Goal: Task Accomplishment & Management: Use online tool/utility

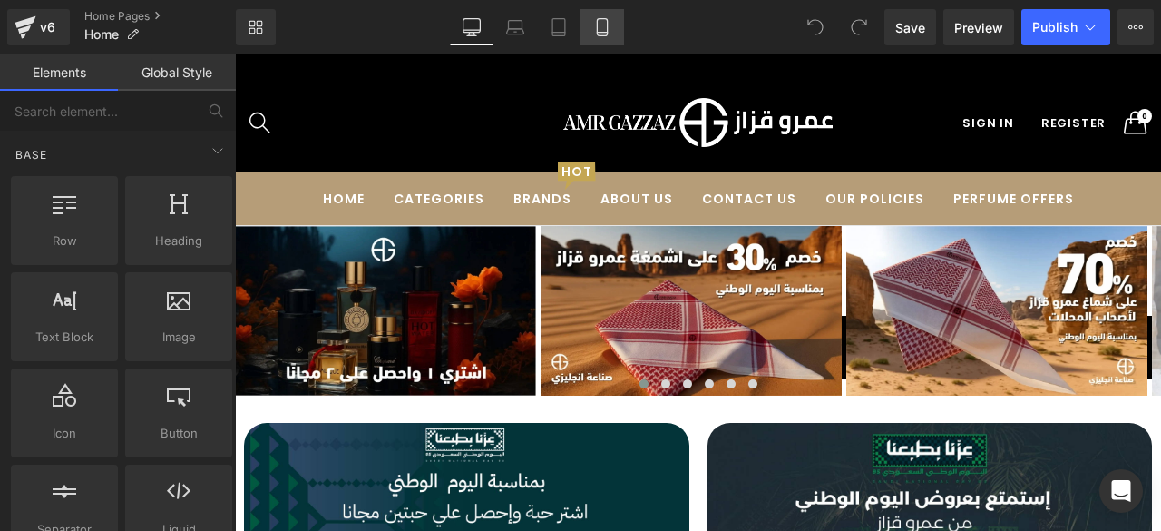
click at [604, 24] on icon at bounding box center [602, 27] width 18 height 18
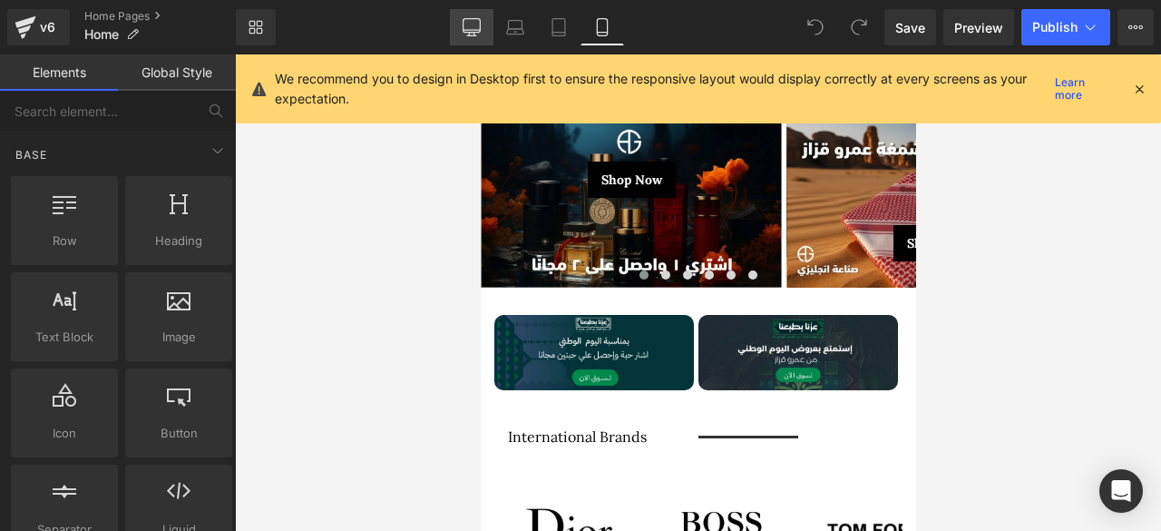
click at [473, 27] on icon at bounding box center [472, 27] width 18 height 18
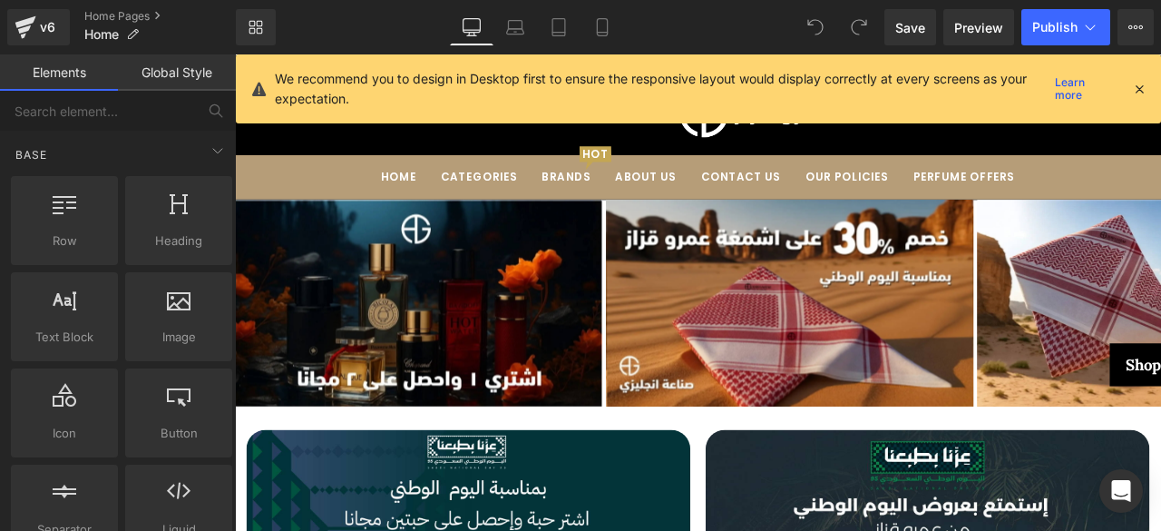
scroll to position [171, 0]
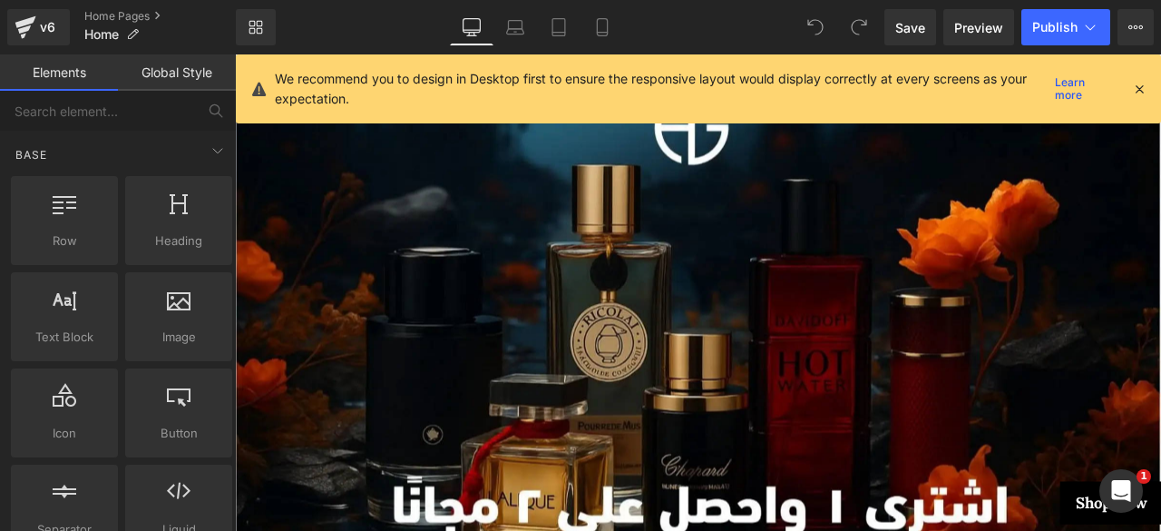
click at [1139, 83] on icon at bounding box center [1139, 89] width 16 height 16
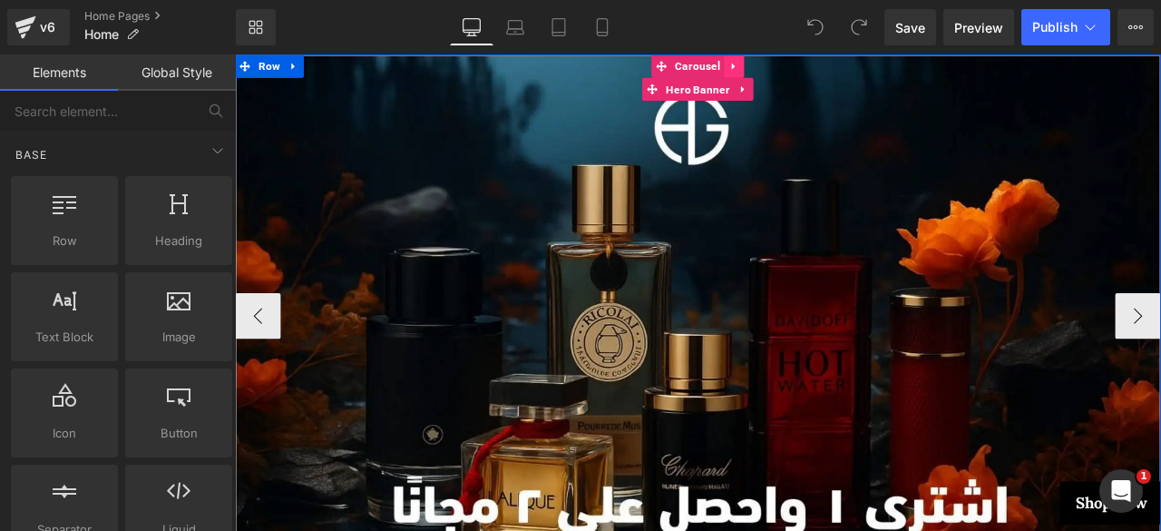
scroll to position [0, 0]
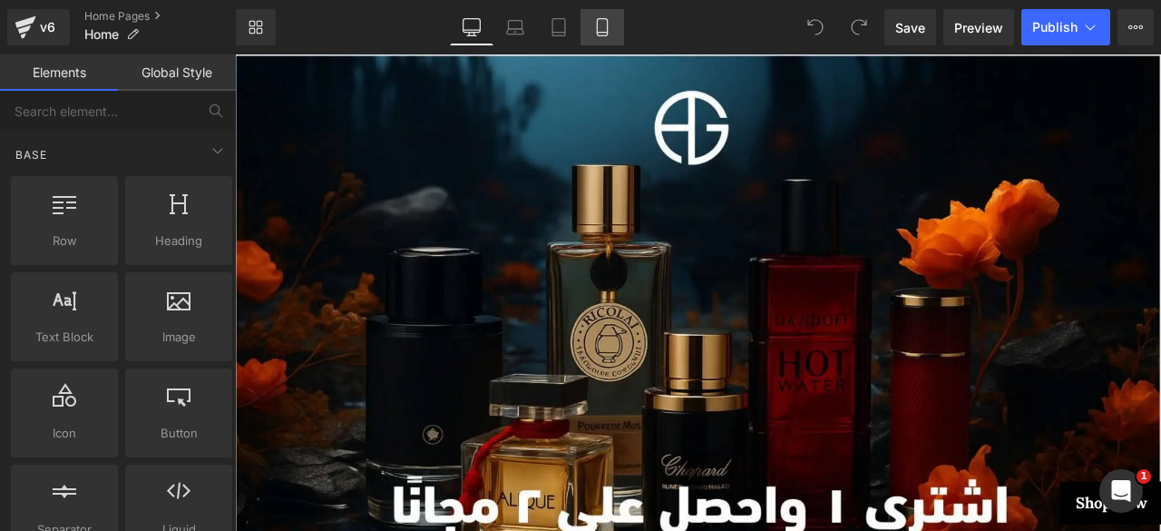
drag, startPoint x: 602, startPoint y: 28, endPoint x: 161, endPoint y: 31, distance: 441.8
click at [602, 28] on icon at bounding box center [602, 27] width 18 height 18
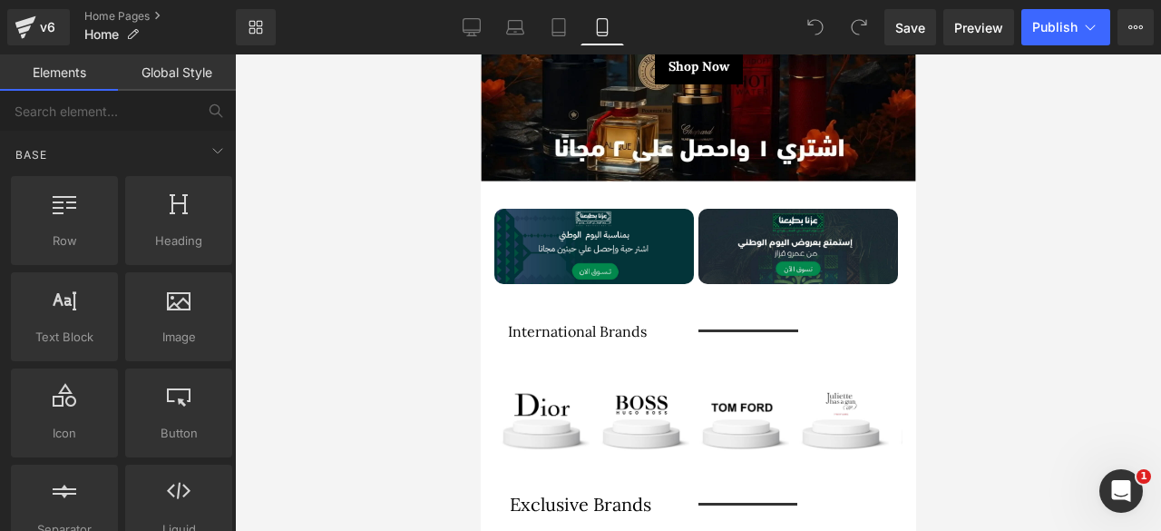
scroll to position [144, 0]
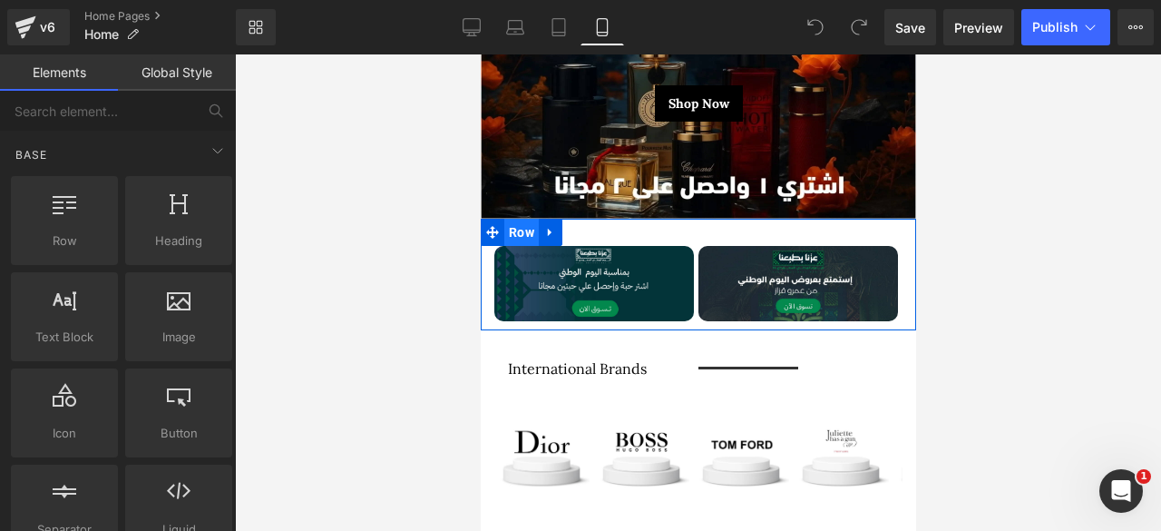
click at [519, 235] on span "Row" at bounding box center [520, 232] width 34 height 27
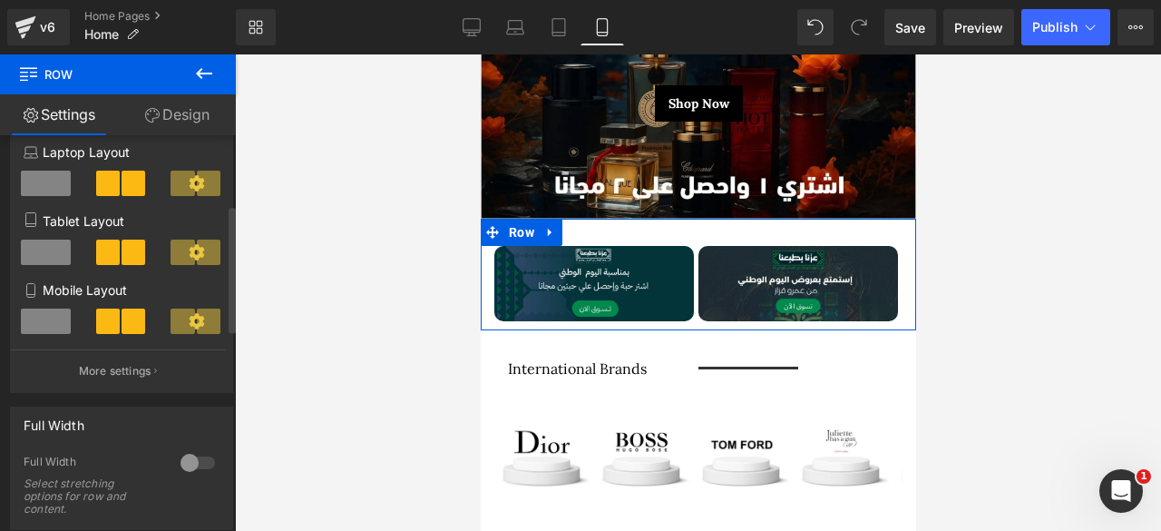
scroll to position [216, 0]
click at [44, 331] on span at bounding box center [46, 320] width 50 height 25
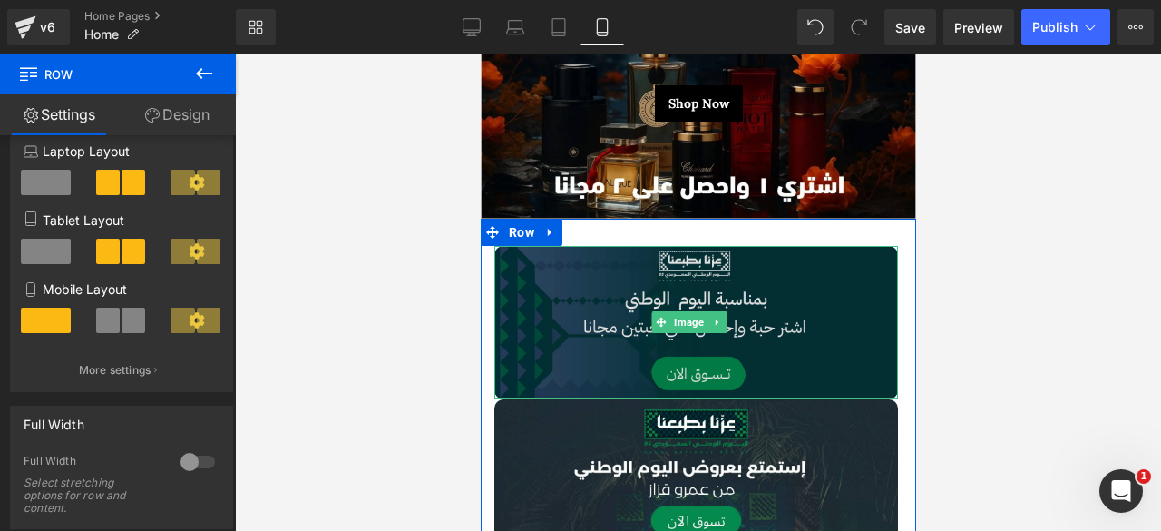
scroll to position [200, 0]
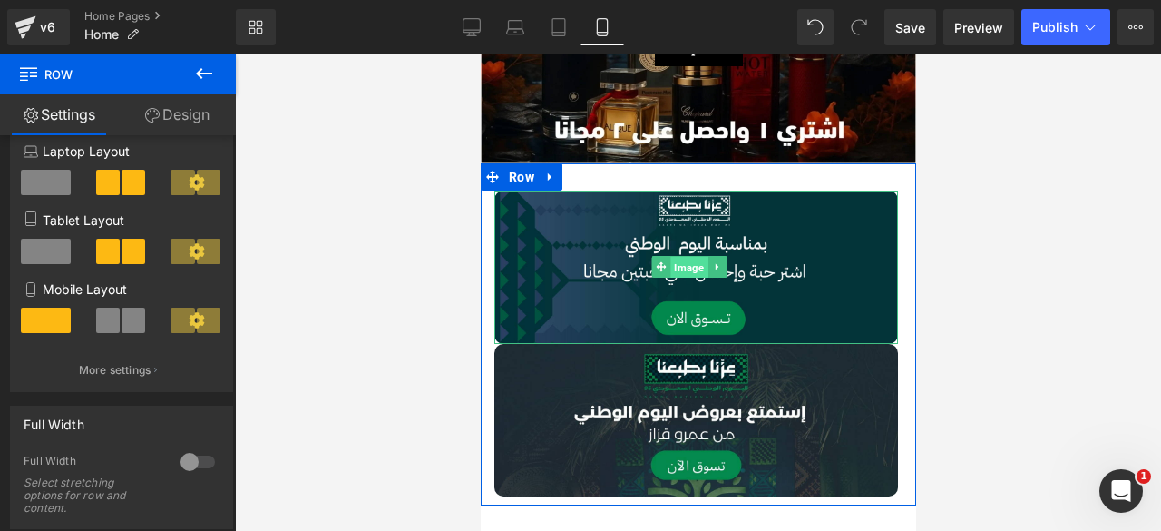
click at [695, 258] on span "Image" at bounding box center [688, 268] width 37 height 22
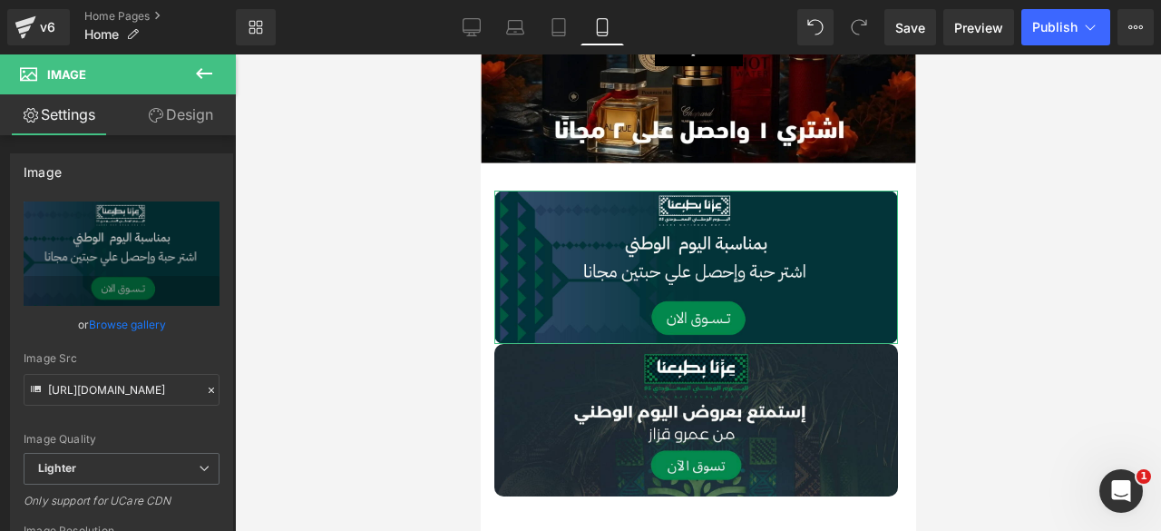
click at [177, 111] on link "Design" at bounding box center [181, 114] width 118 height 41
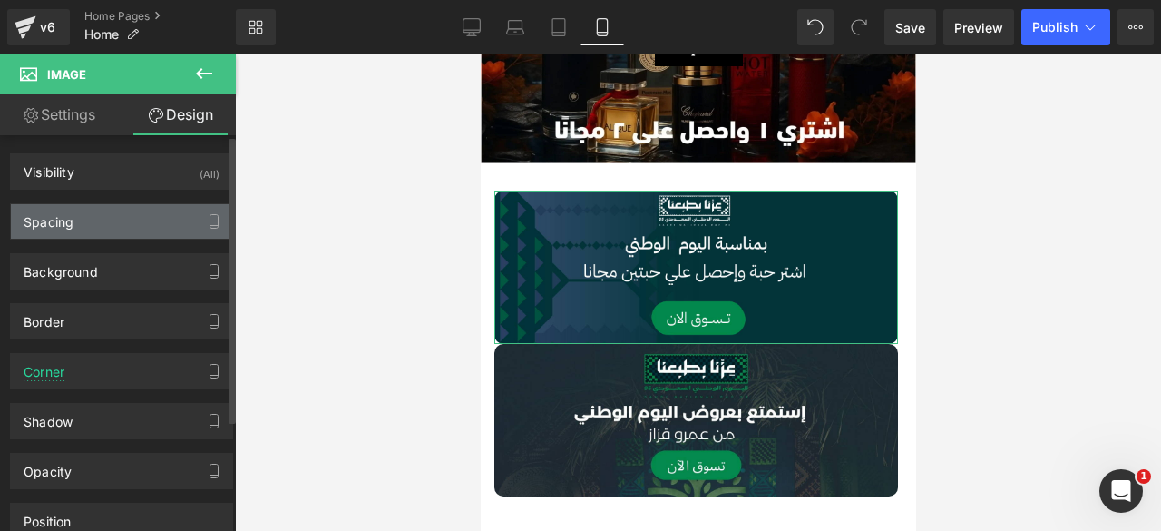
click at [99, 217] on div "Spacing" at bounding box center [121, 221] width 221 height 34
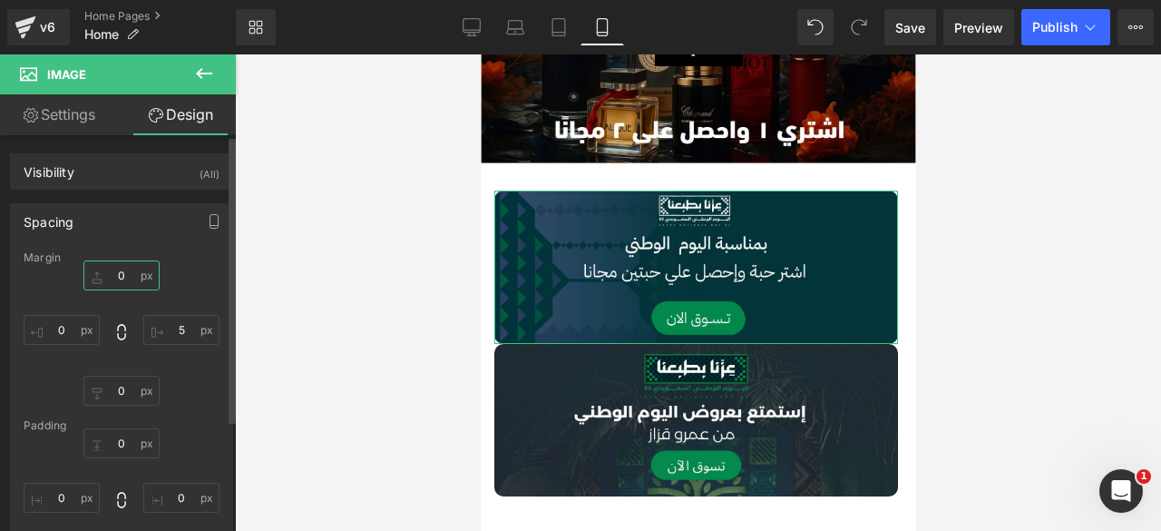
click at [117, 278] on input "0" at bounding box center [121, 275] width 76 height 30
click at [117, 396] on input "0" at bounding box center [121, 391] width 76 height 30
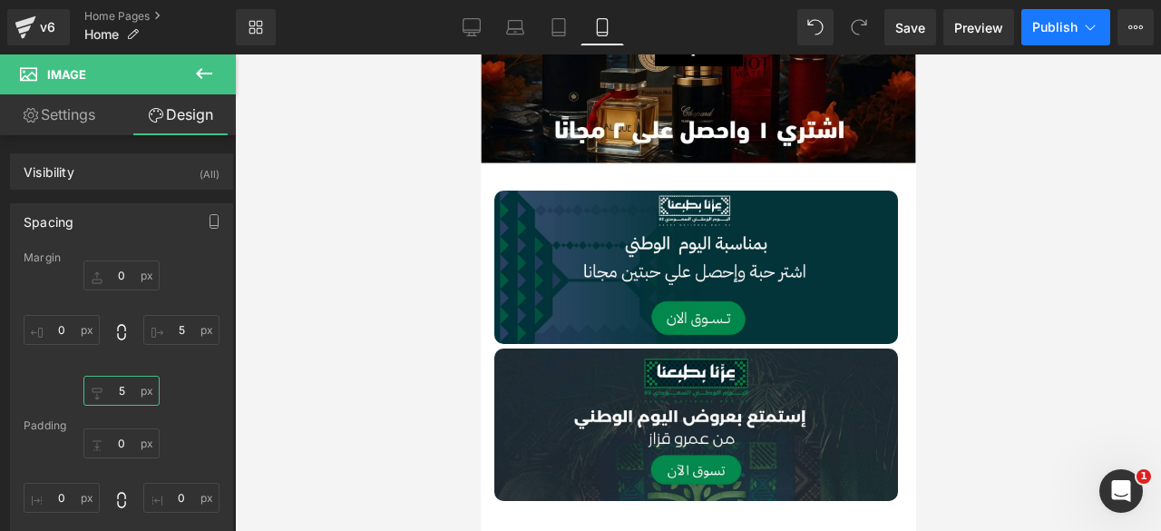
type input "5"
click at [1050, 41] on button "Publish" at bounding box center [1065, 27] width 89 height 36
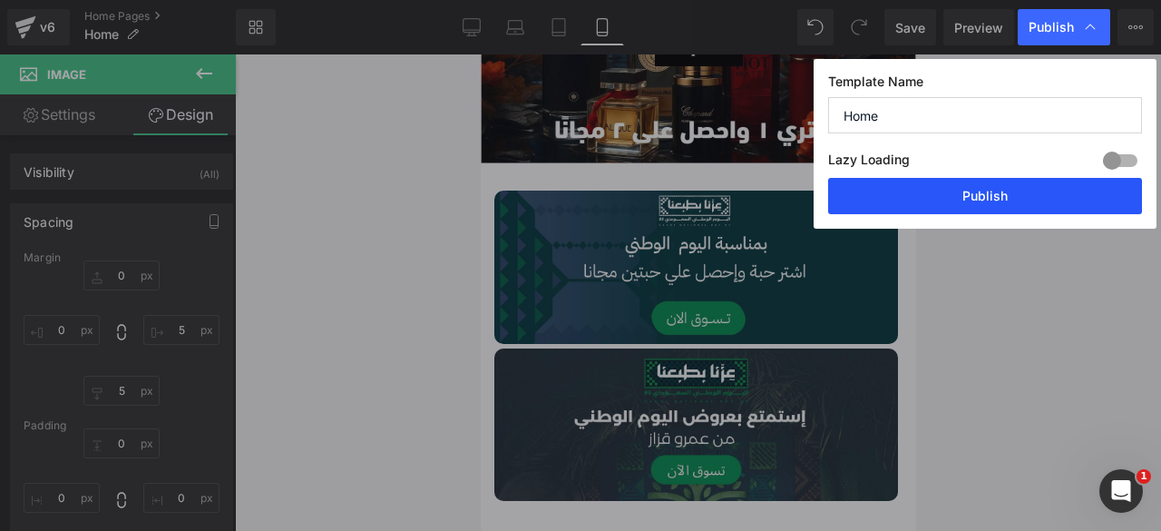
click at [951, 202] on button "Publish" at bounding box center [985, 196] width 314 height 36
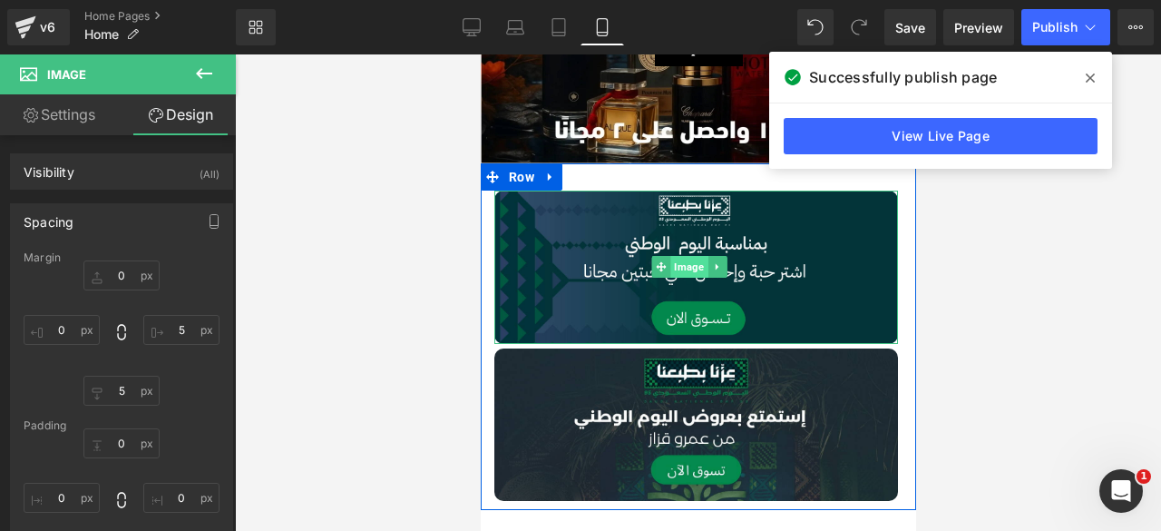
click at [687, 264] on span "Image" at bounding box center [688, 267] width 37 height 22
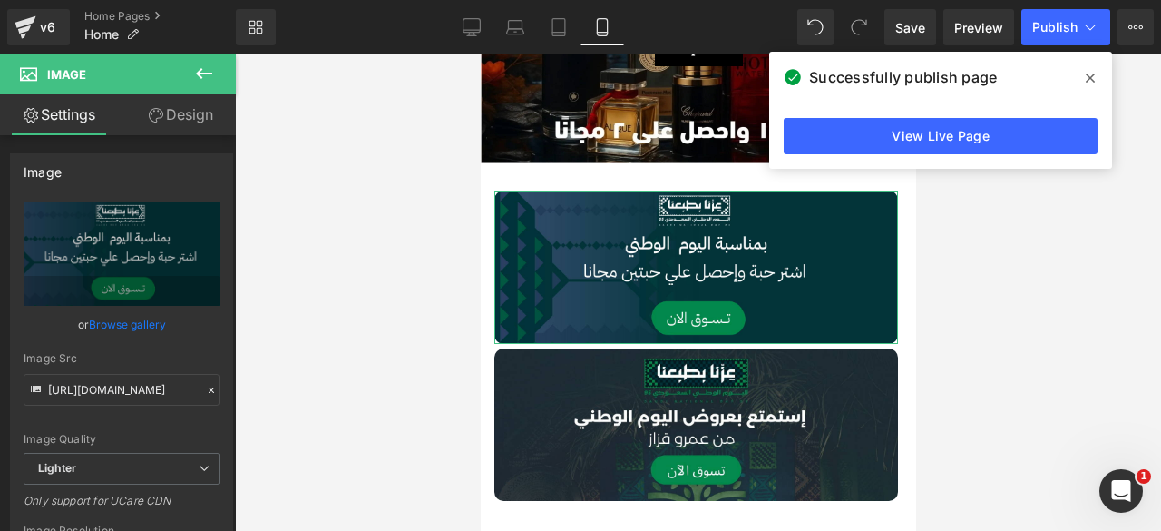
click at [161, 128] on link "Design" at bounding box center [181, 114] width 118 height 41
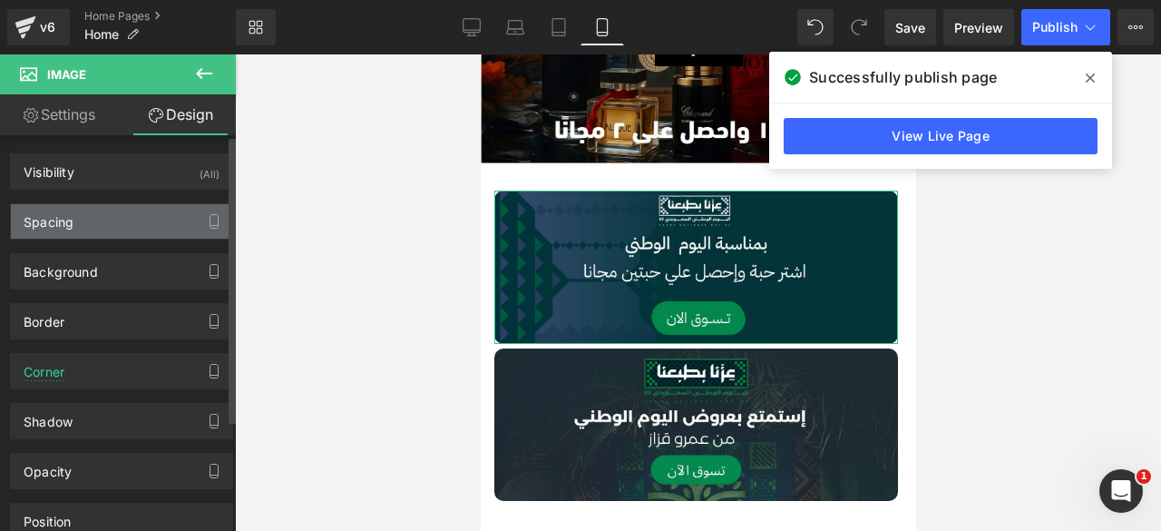
click at [93, 224] on div "Spacing" at bounding box center [121, 221] width 221 height 34
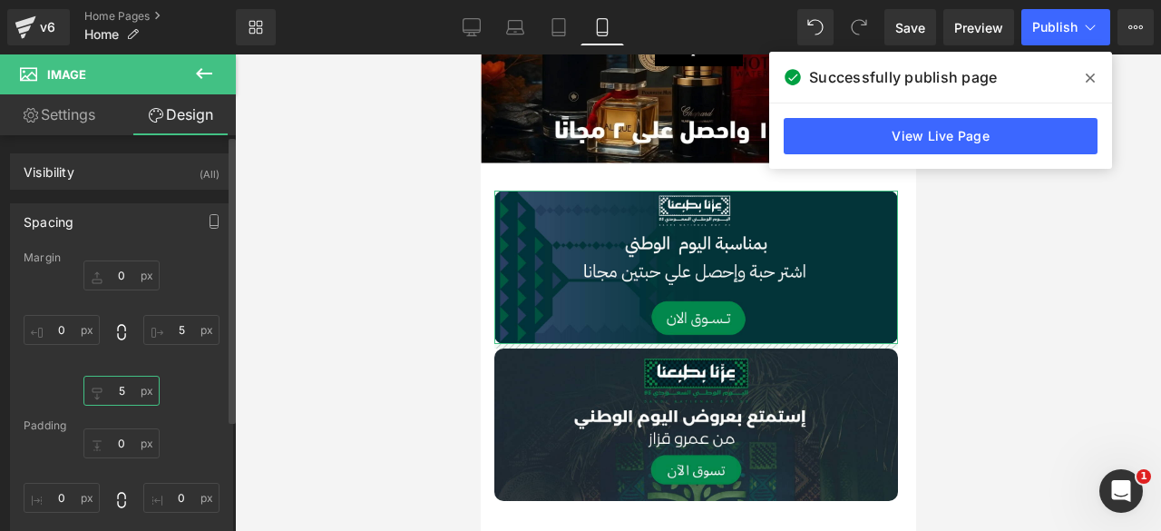
click at [105, 387] on input "5" at bounding box center [121, 391] width 76 height 30
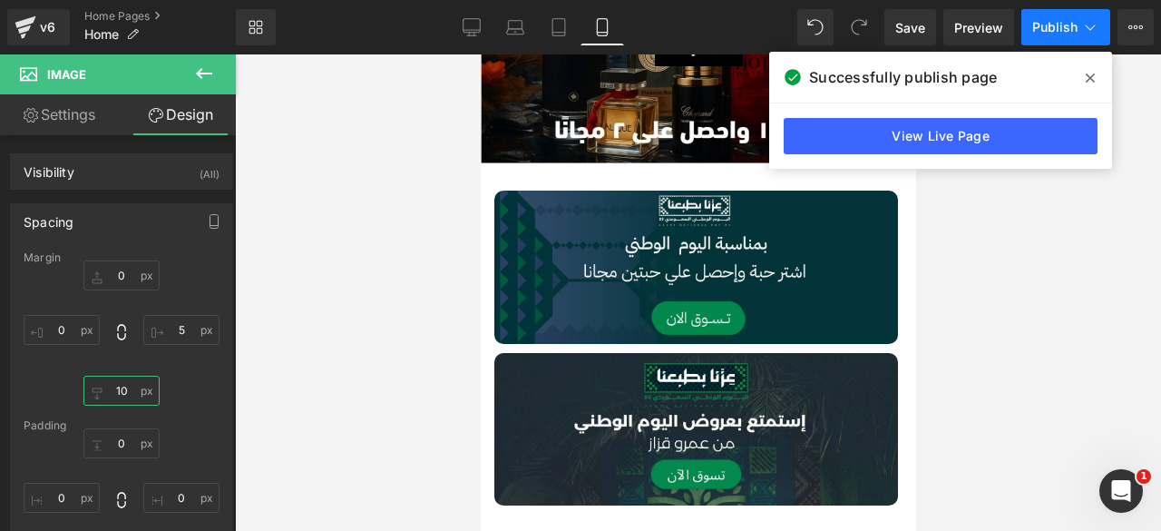
type input "10"
click at [1053, 21] on span "Publish" at bounding box center [1054, 27] width 45 height 15
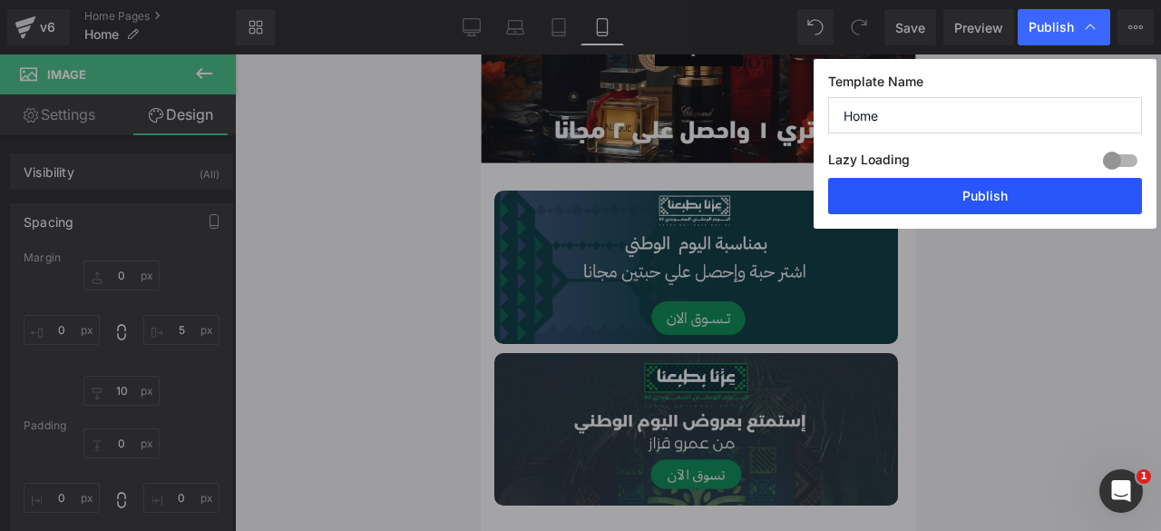
click at [963, 200] on button "Publish" at bounding box center [985, 196] width 314 height 36
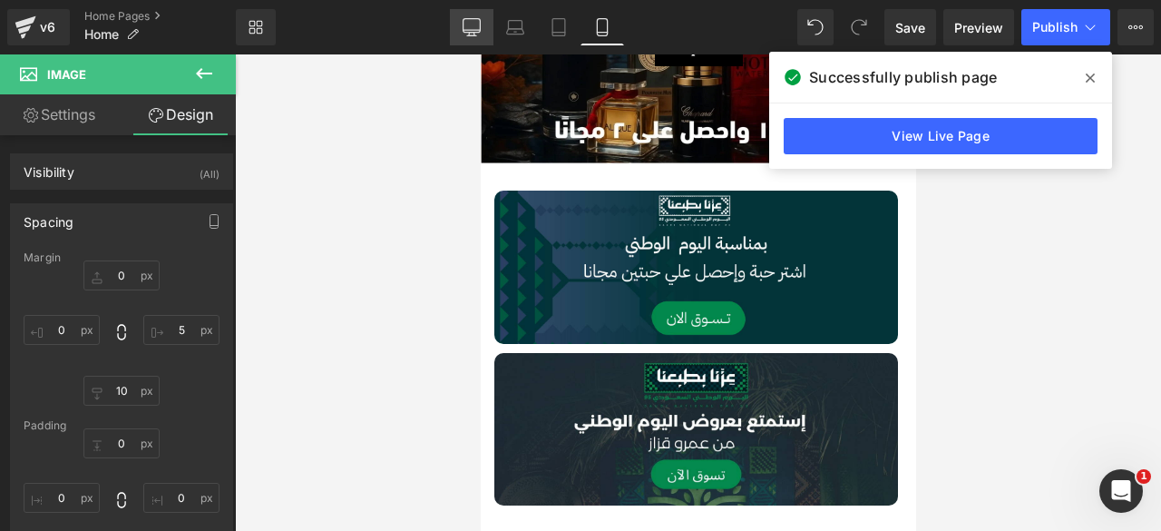
click at [450, 34] on link "Desktop" at bounding box center [472, 27] width 44 height 36
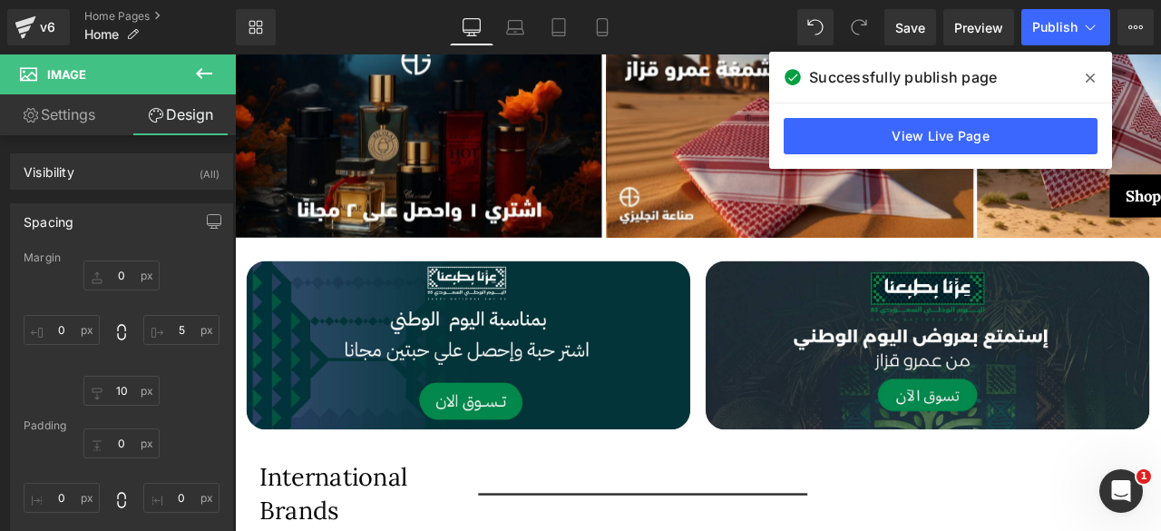
type input "0"
type input "10"
type input "0"
type input "10"
type input "0"
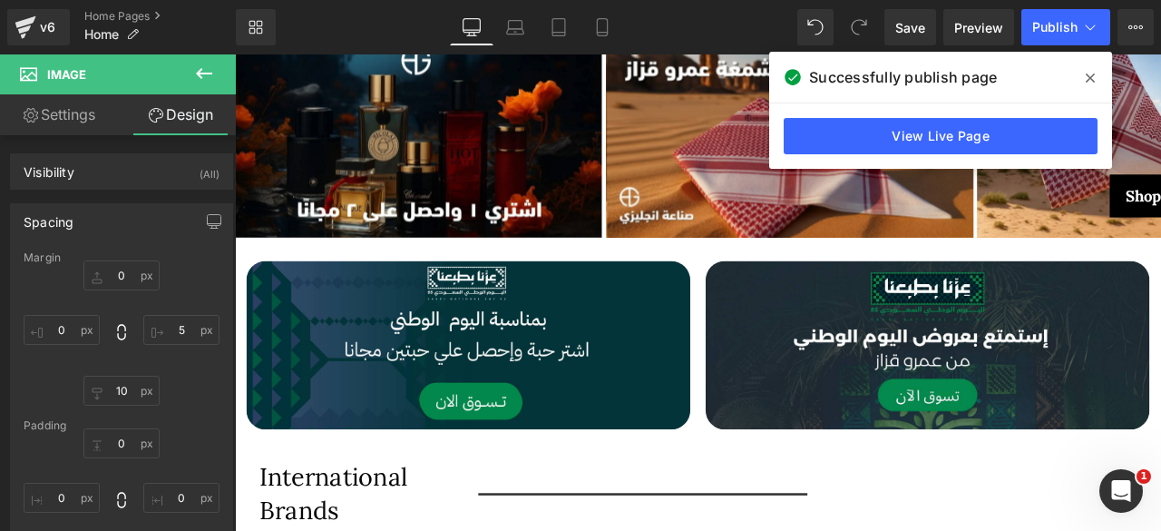
type input "0"
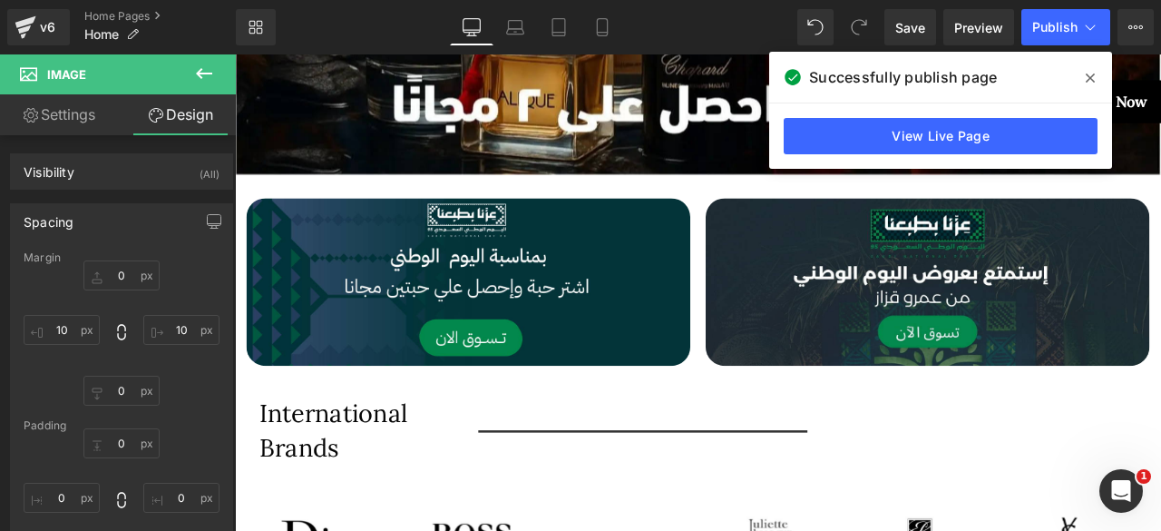
scroll to position [641, 0]
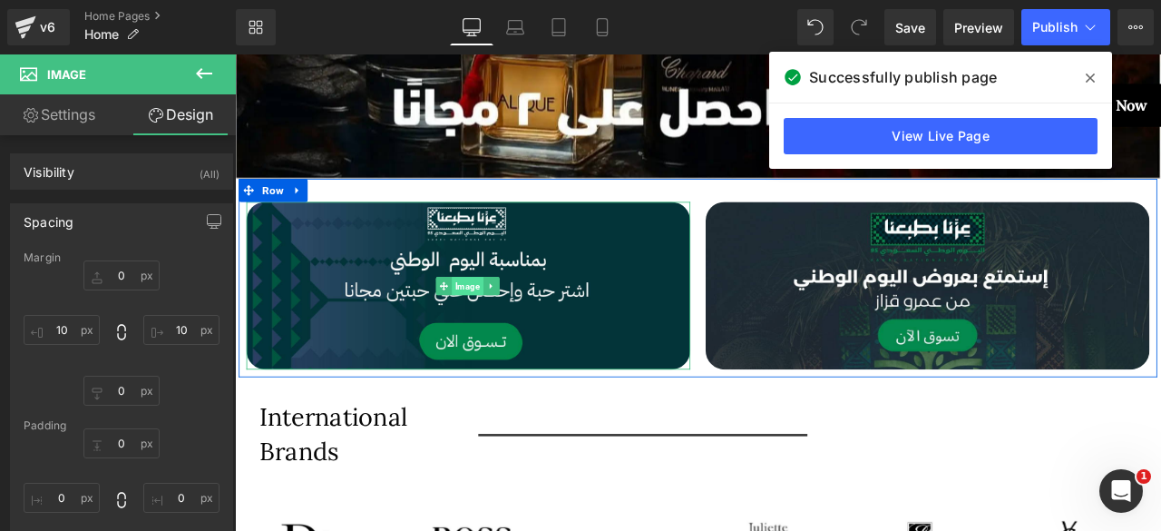
click at [500, 326] on span "Image" at bounding box center [510, 329] width 37 height 22
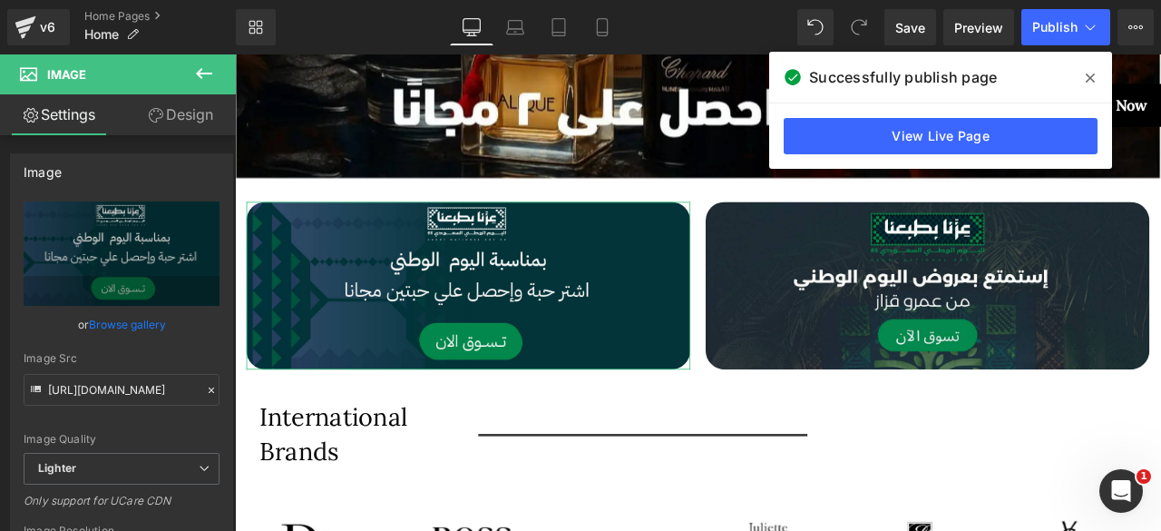
click at [171, 110] on link "Design" at bounding box center [181, 114] width 118 height 41
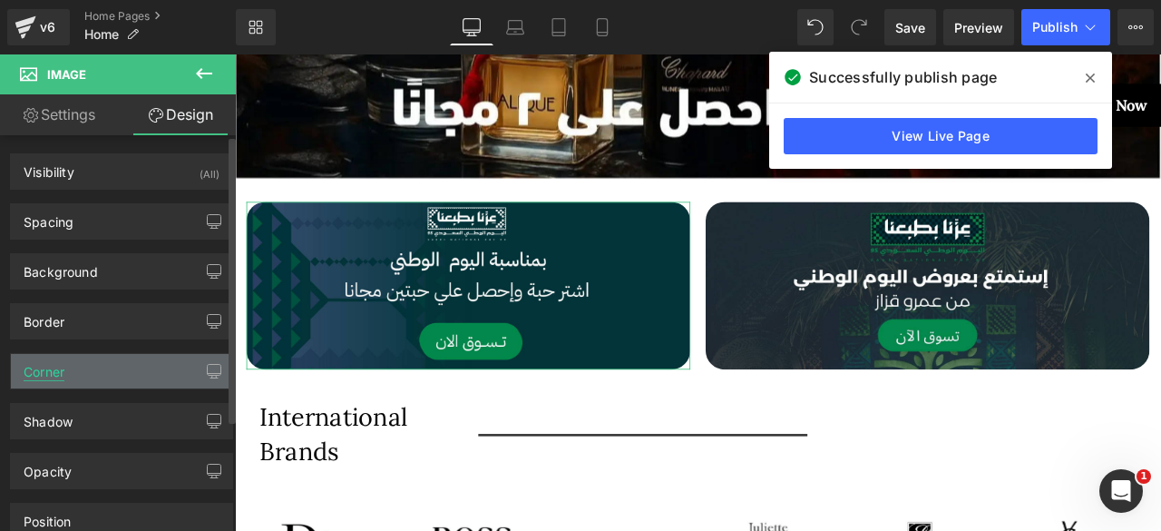
click at [53, 365] on div "Corner" at bounding box center [44, 366] width 41 height 25
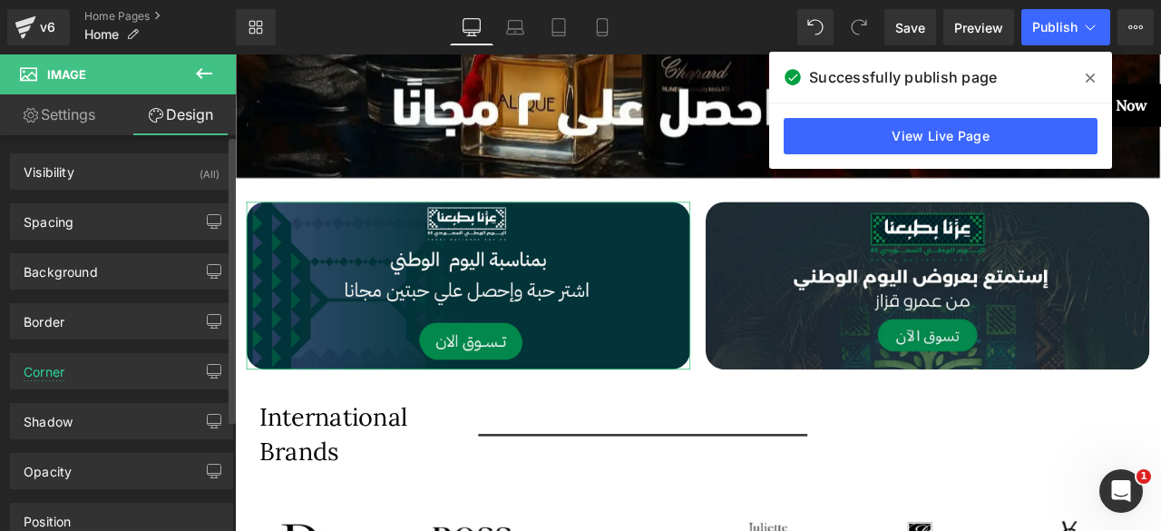
click at [158, 251] on div "Visibility (All) 0|0|0|0 1 Show on Desktop 1 Show on Laptop 1 Show on Tablet 1 …" at bounding box center [122, 386] width 244 height 503
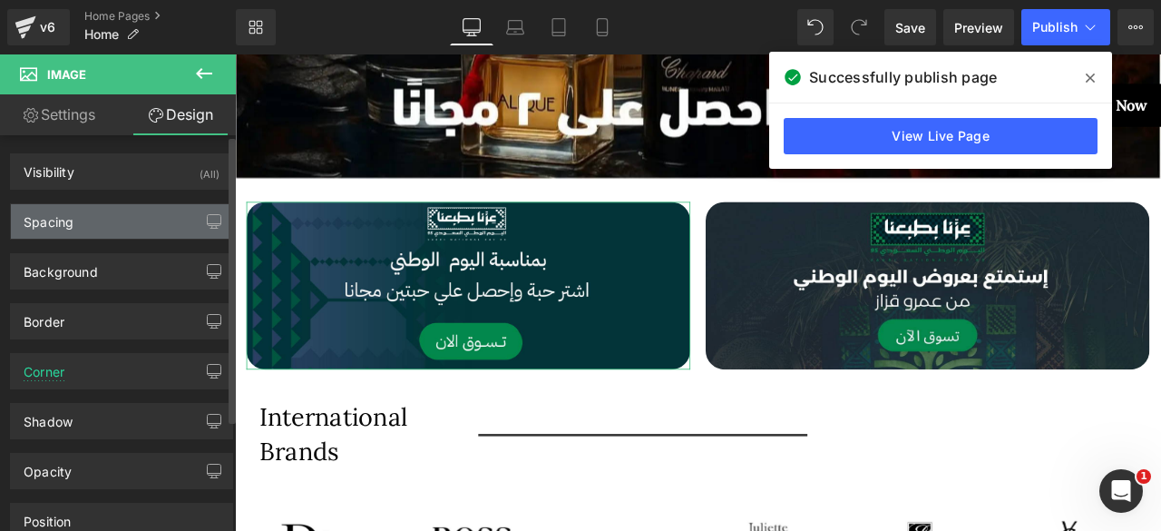
click at [105, 227] on div "Spacing" at bounding box center [121, 221] width 221 height 34
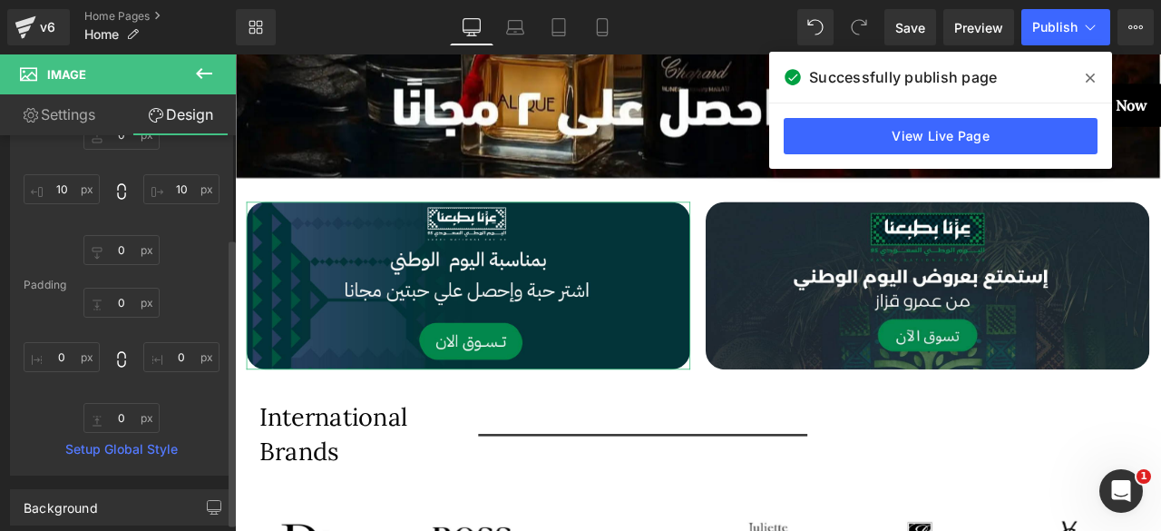
scroll to position [0, 0]
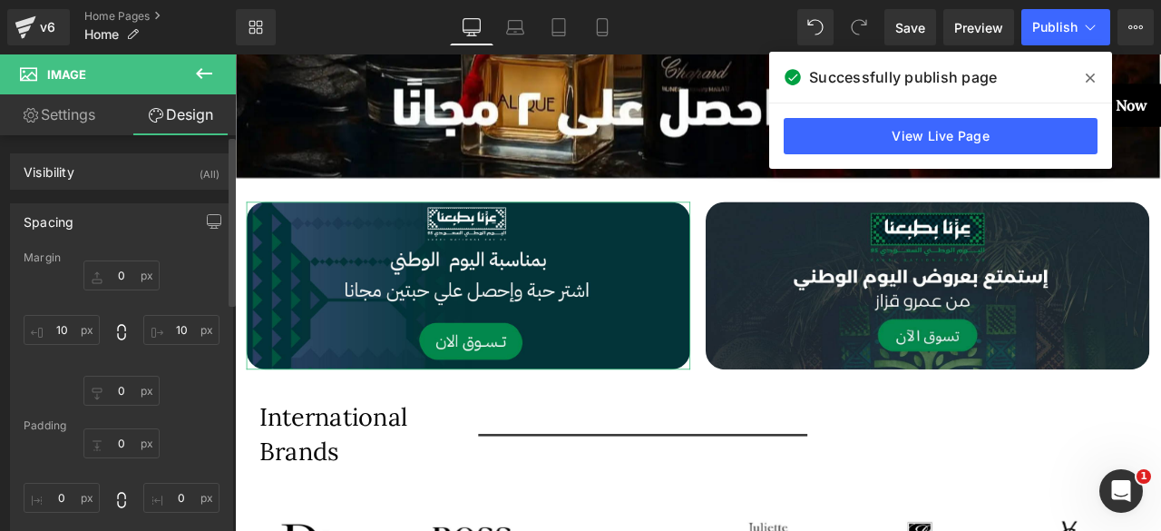
click at [99, 222] on div "Spacing" at bounding box center [121, 221] width 221 height 34
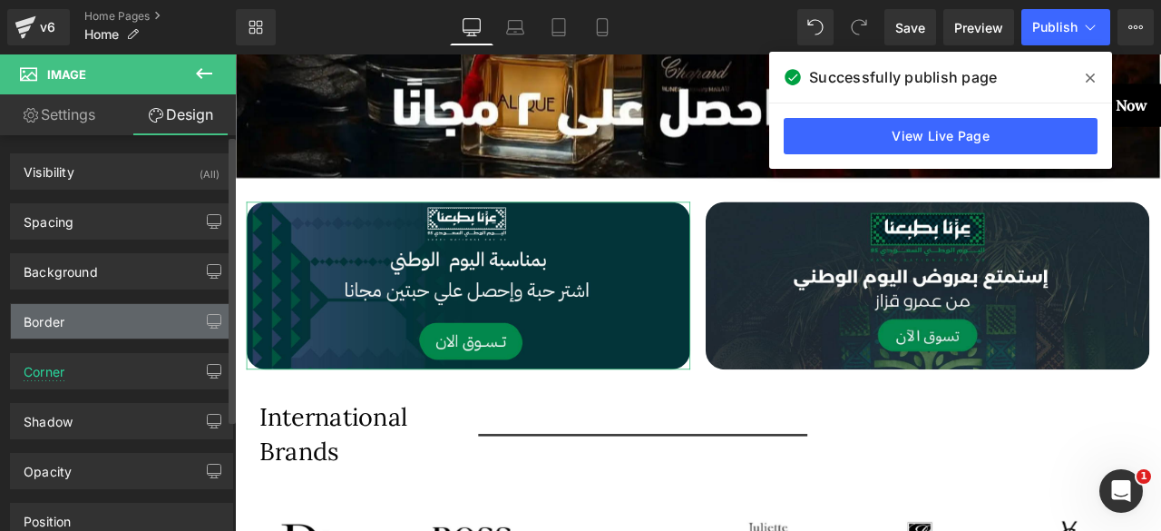
click at [95, 308] on div "Border" at bounding box center [121, 321] width 221 height 34
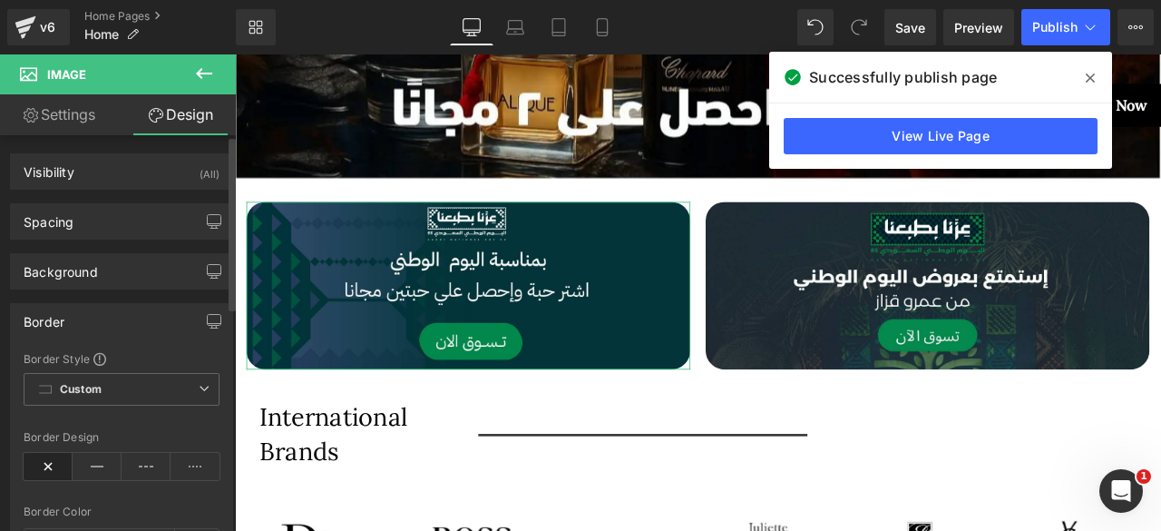
click at [59, 305] on div "Border" at bounding box center [44, 316] width 41 height 25
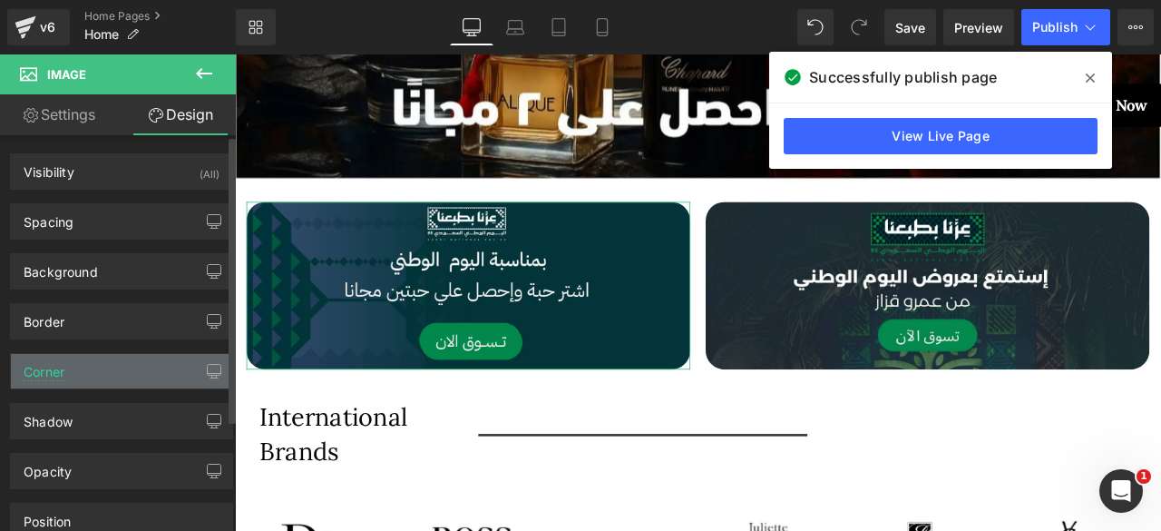
click at [105, 379] on div "Corner" at bounding box center [121, 371] width 221 height 34
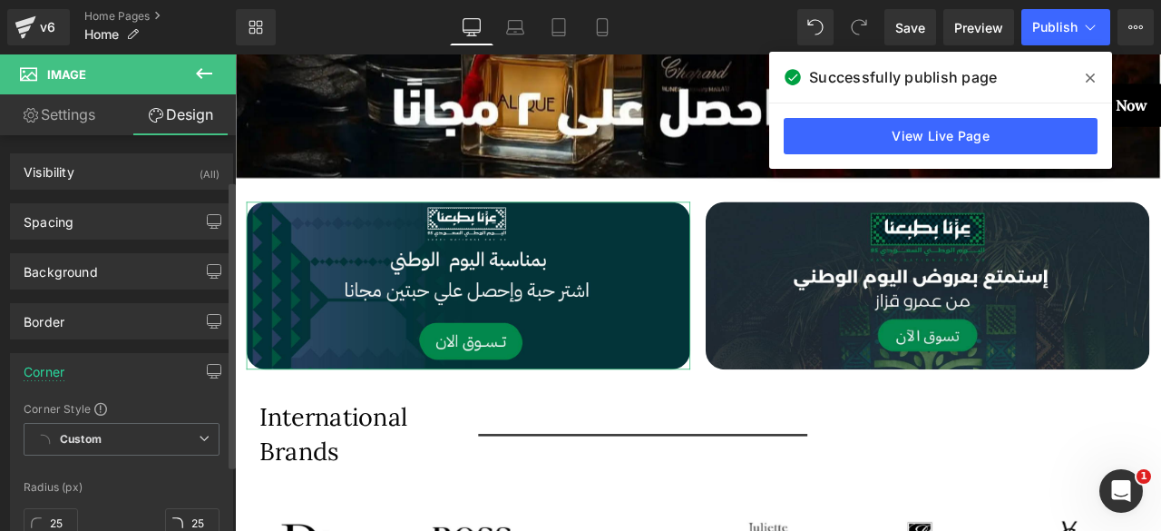
scroll to position [161, 0]
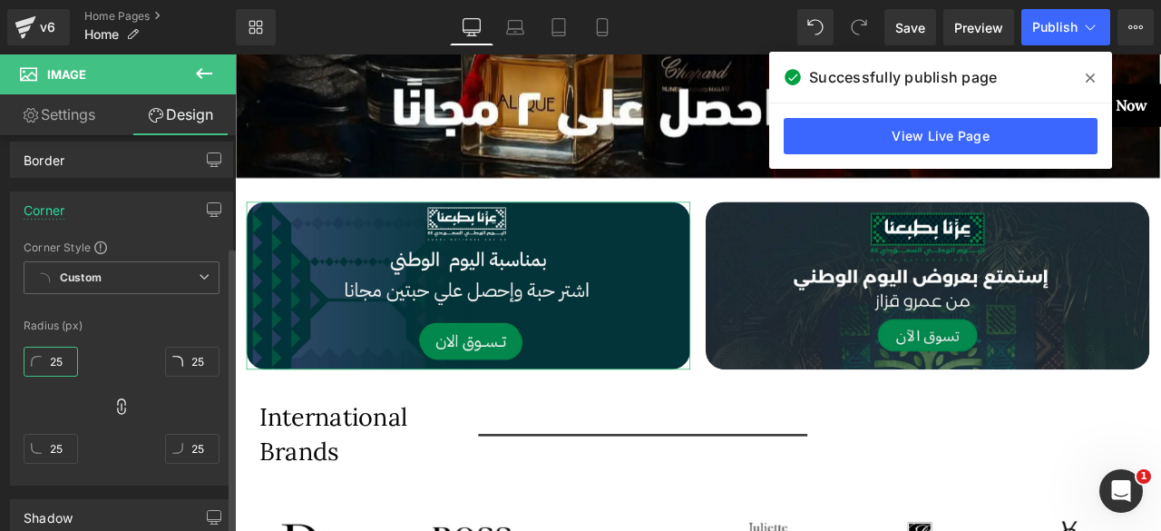
click at [50, 351] on input "25" at bounding box center [51, 362] width 54 height 30
type input "1"
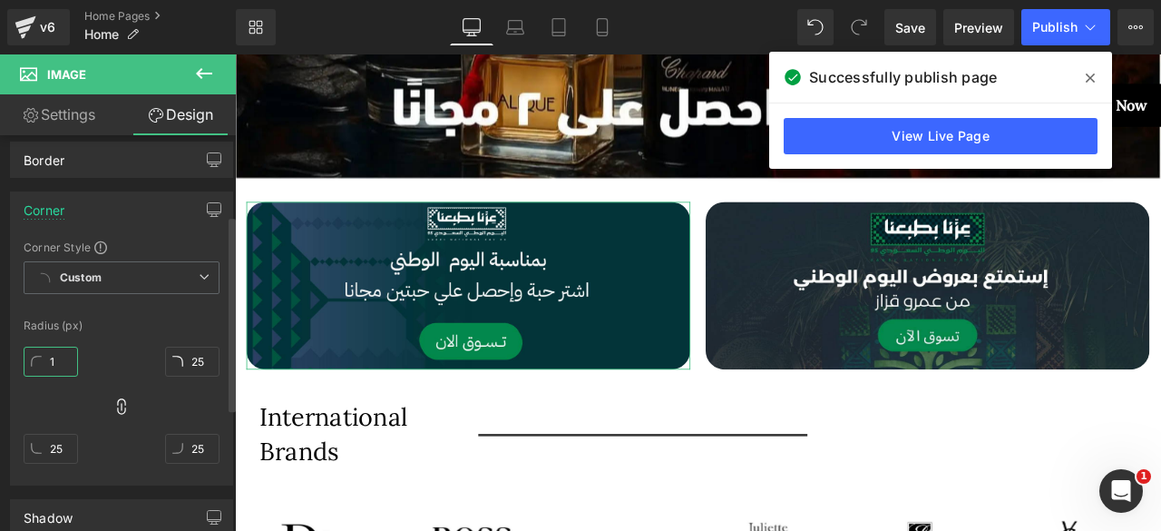
type input "1"
type input "15"
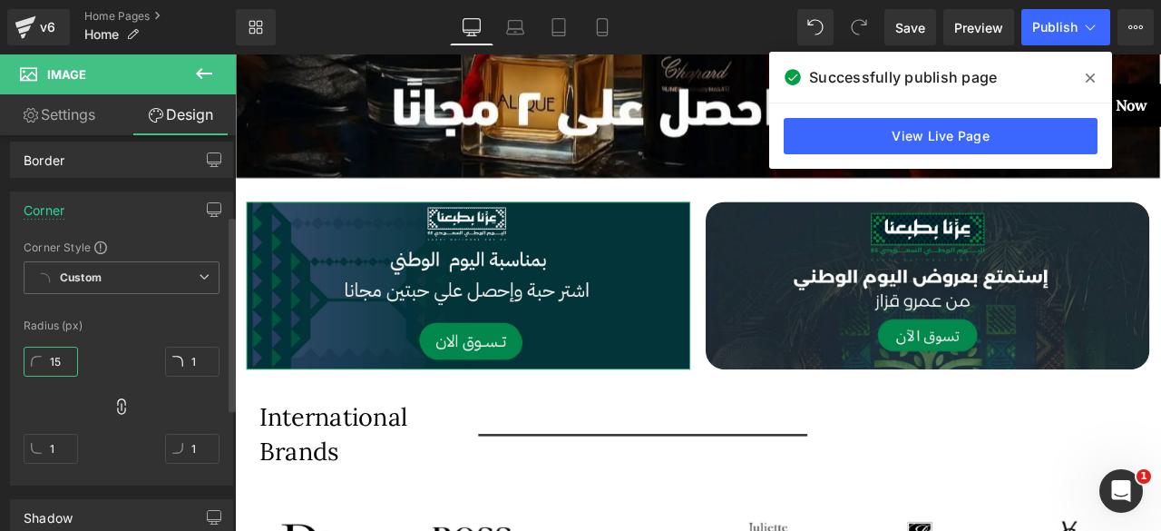
type input "15"
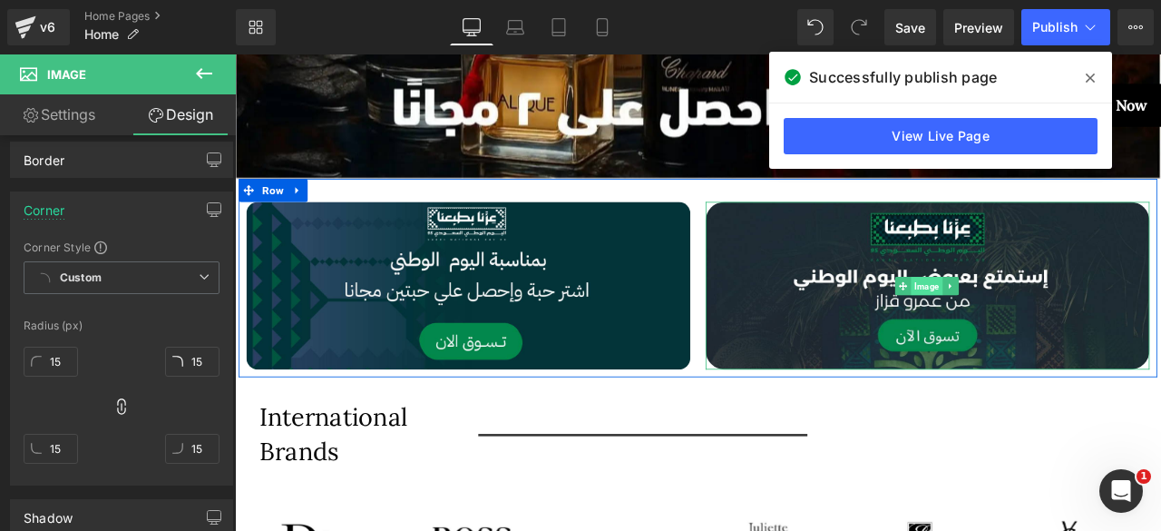
click at [1049, 330] on span "Image" at bounding box center [1054, 329] width 37 height 22
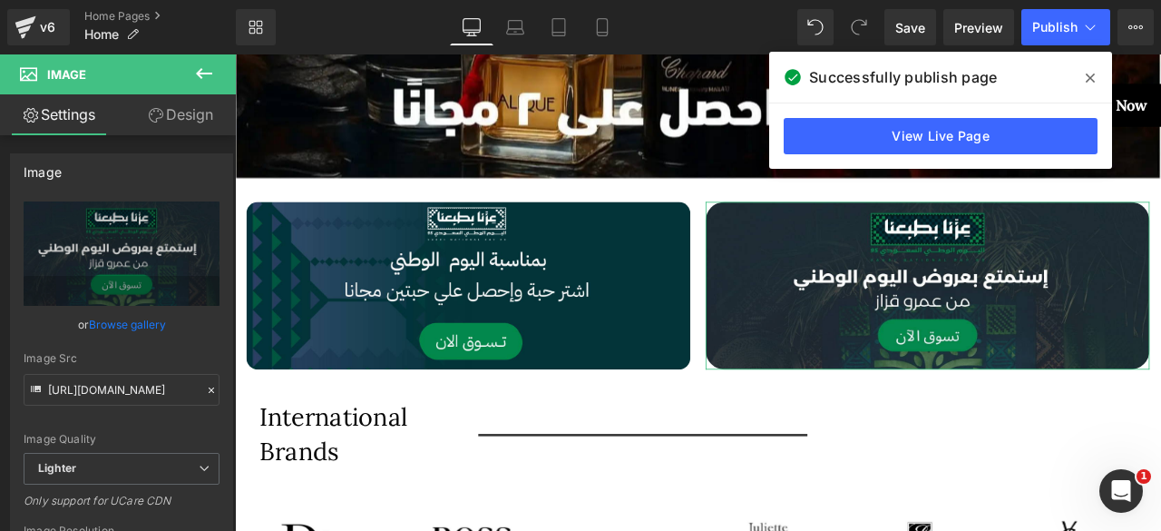
click at [175, 110] on link "Design" at bounding box center [181, 114] width 118 height 41
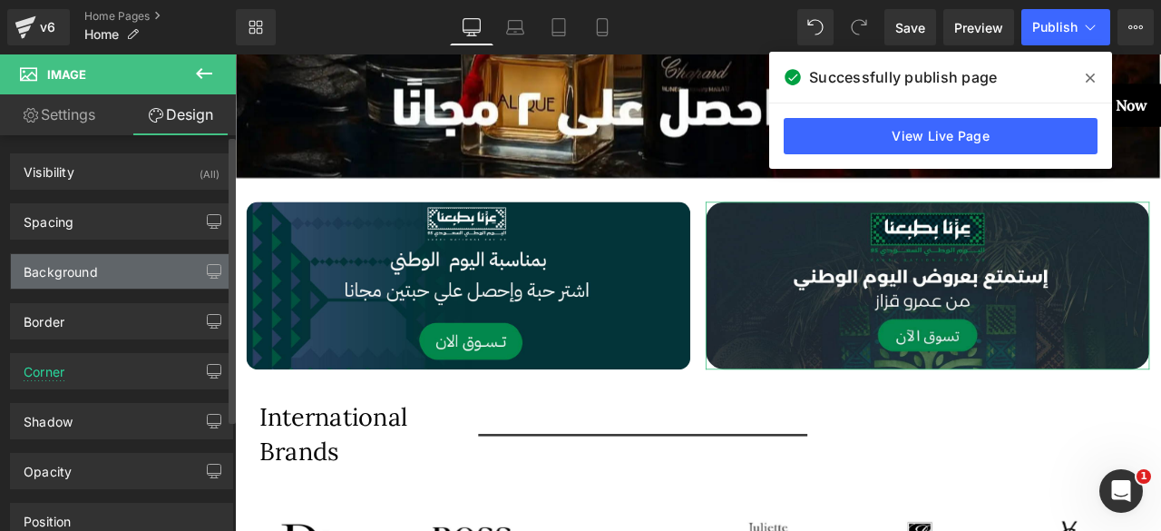
type input "25"
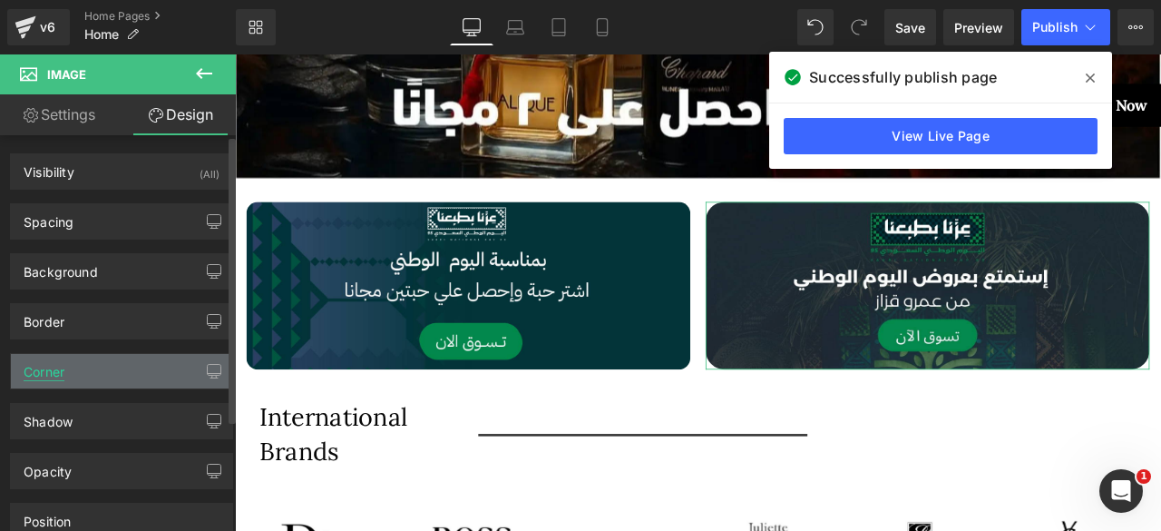
click at [59, 361] on div "Corner" at bounding box center [44, 366] width 41 height 25
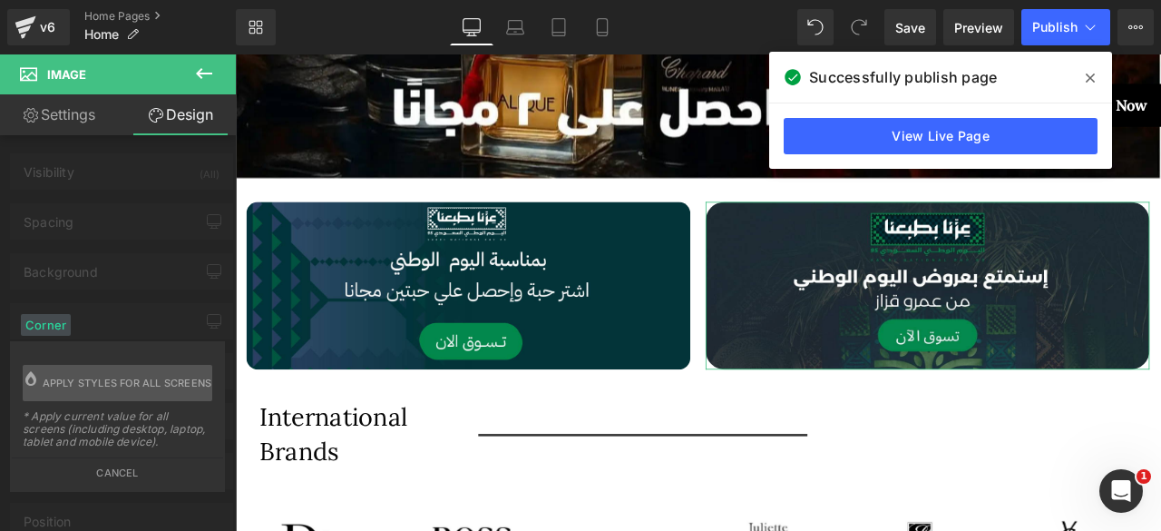
click at [98, 295] on div "Visibility (All) 0|0|0|0 1 Show on Desktop 1 Show on Laptop 1 Show on Tablet 1 …" at bounding box center [122, 386] width 244 height 503
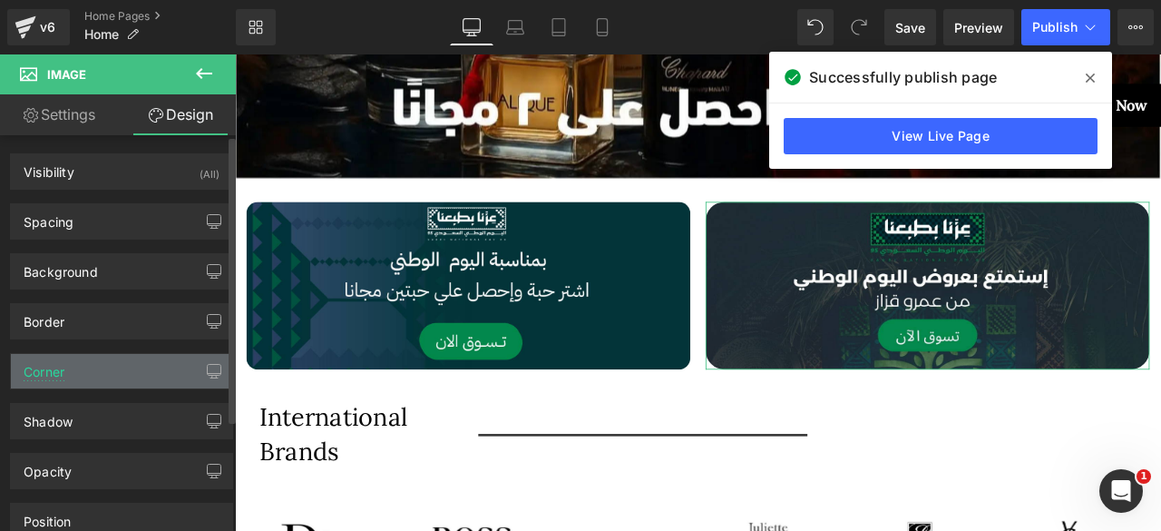
click at [135, 362] on div "Corner" at bounding box center [121, 371] width 221 height 34
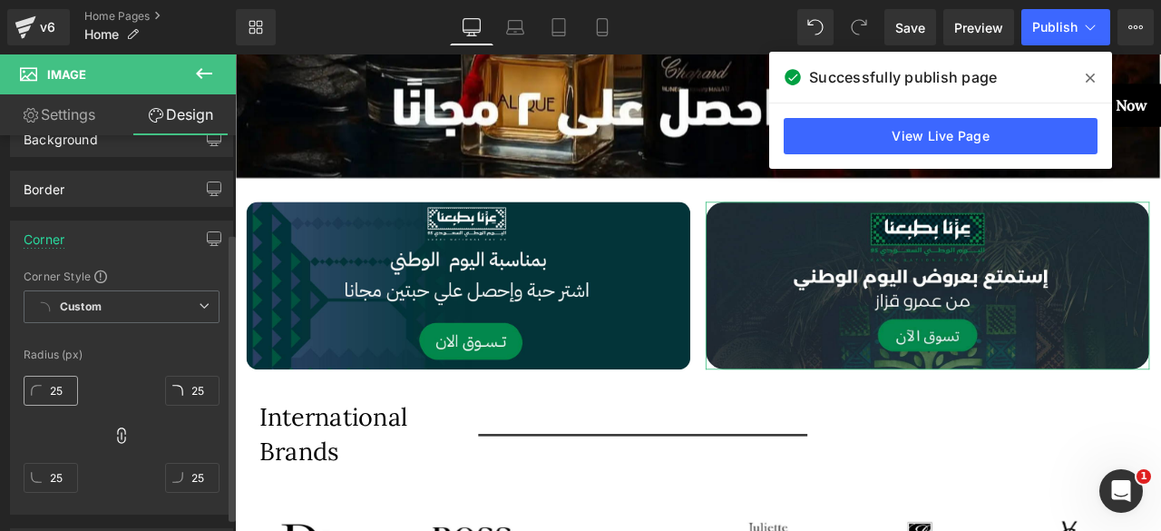
scroll to position [133, 0]
click at [53, 388] on input "25" at bounding box center [51, 390] width 54 height 30
type input "1"
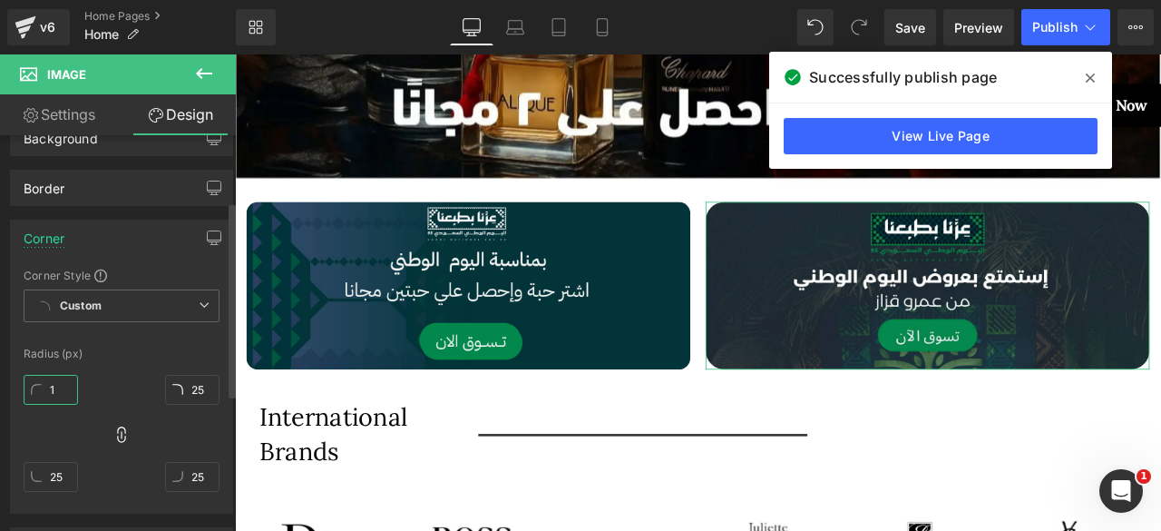
type input "1"
type input "15"
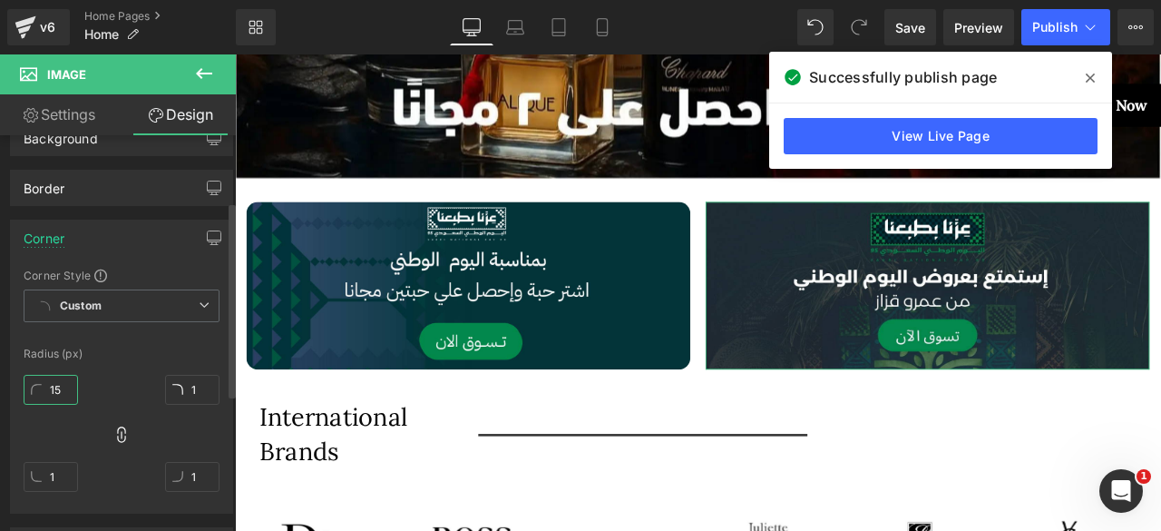
type input "15"
click at [1043, 30] on span "Publish" at bounding box center [1054, 27] width 45 height 15
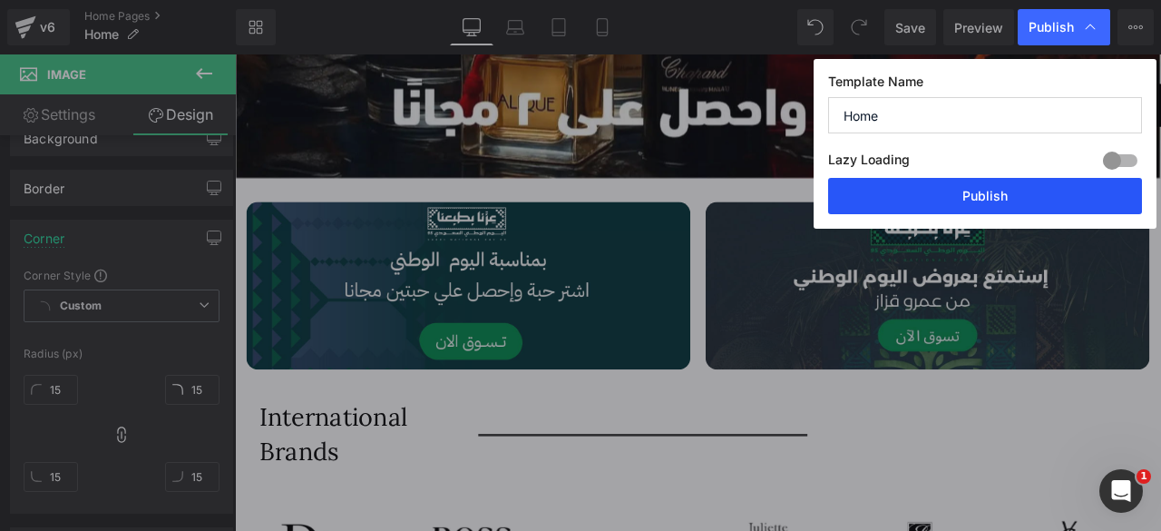
click at [973, 193] on button "Publish" at bounding box center [985, 196] width 314 height 36
